Goal: Find specific page/section: Find specific page/section

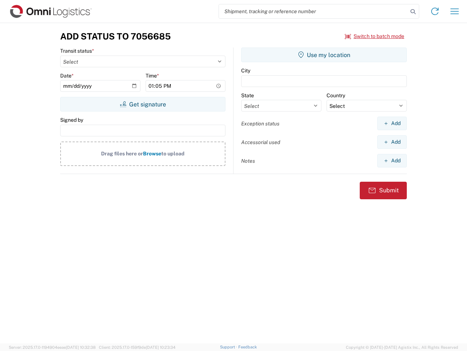
click at [314, 11] on input "search" at bounding box center [313, 11] width 189 height 14
click at [413, 12] on icon at bounding box center [413, 12] width 10 height 10
click at [435, 11] on icon at bounding box center [435, 11] width 12 height 12
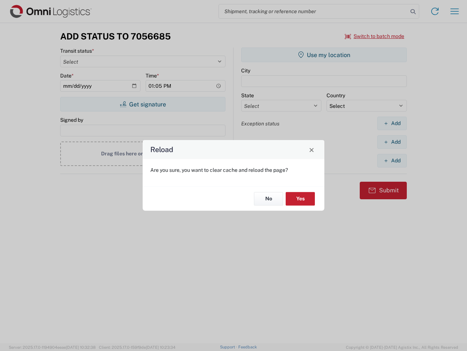
click at [455, 11] on div "Reload Are you sure, you want to clear cache and reload the page? No Yes" at bounding box center [233, 175] width 467 height 351
click at [375, 36] on div "Reload Are you sure, you want to clear cache and reload the page? No Yes" at bounding box center [233, 175] width 467 height 351
click at [143, 104] on div "Reload Are you sure, you want to clear cache and reload the page? No Yes" at bounding box center [233, 175] width 467 height 351
click at [324, 55] on div "Reload Are you sure, you want to clear cache and reload the page? No Yes" at bounding box center [233, 175] width 467 height 351
click at [392, 123] on div "Reload Are you sure, you want to clear cache and reload the page? No Yes" at bounding box center [233, 175] width 467 height 351
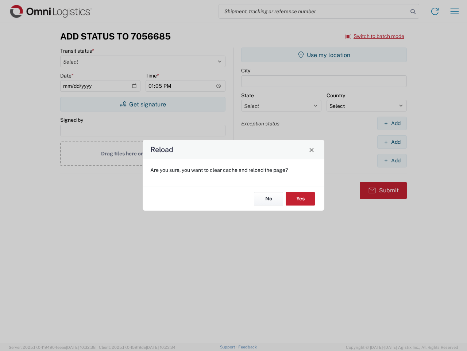
click at [392, 142] on div "Reload Are you sure, you want to clear cache and reload the page? No Yes" at bounding box center [233, 175] width 467 height 351
click at [392, 160] on div "Reload Are you sure, you want to clear cache and reload the page? No Yes" at bounding box center [233, 175] width 467 height 351
